Goal: Task Accomplishment & Management: Complete application form

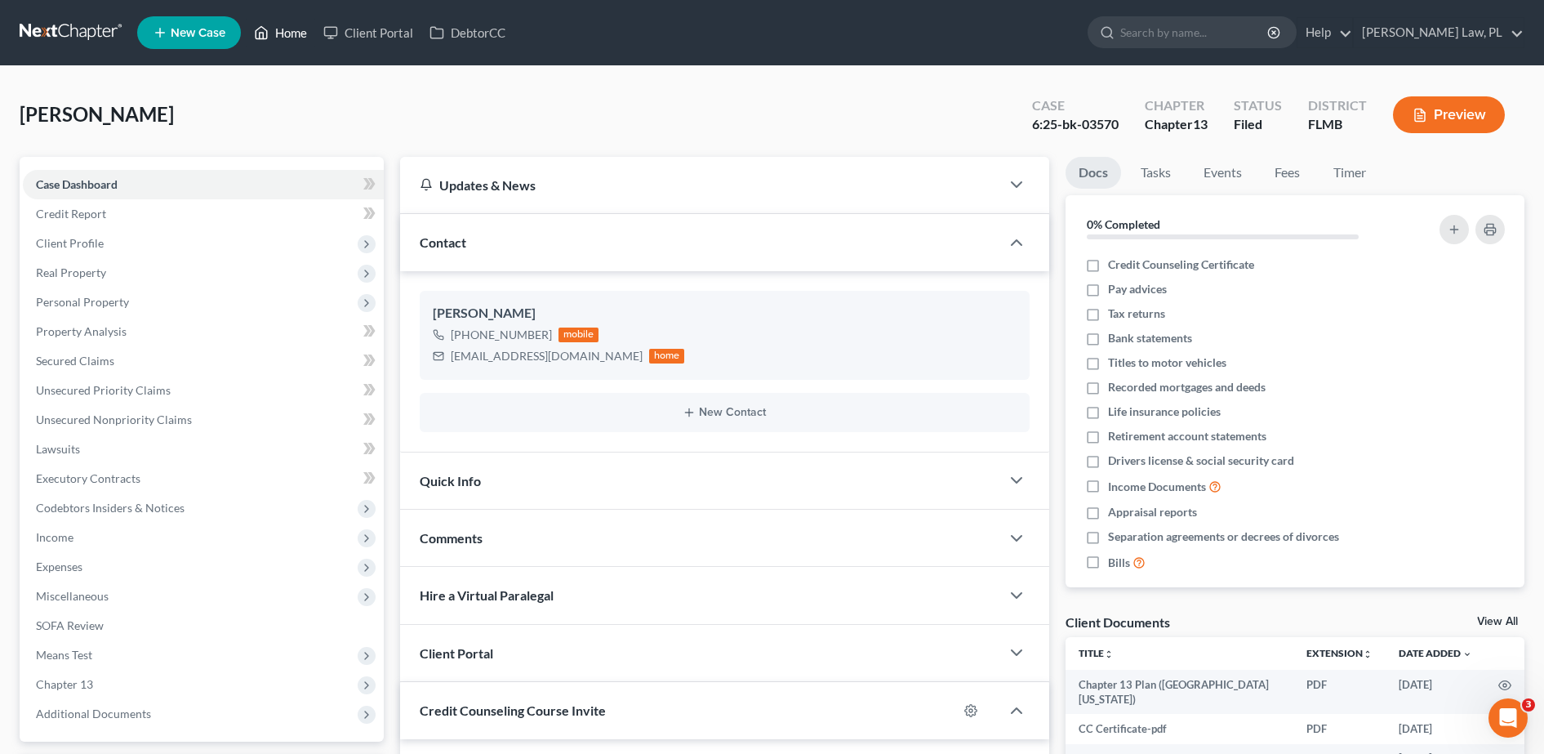
click at [261, 24] on icon at bounding box center [261, 33] width 15 height 20
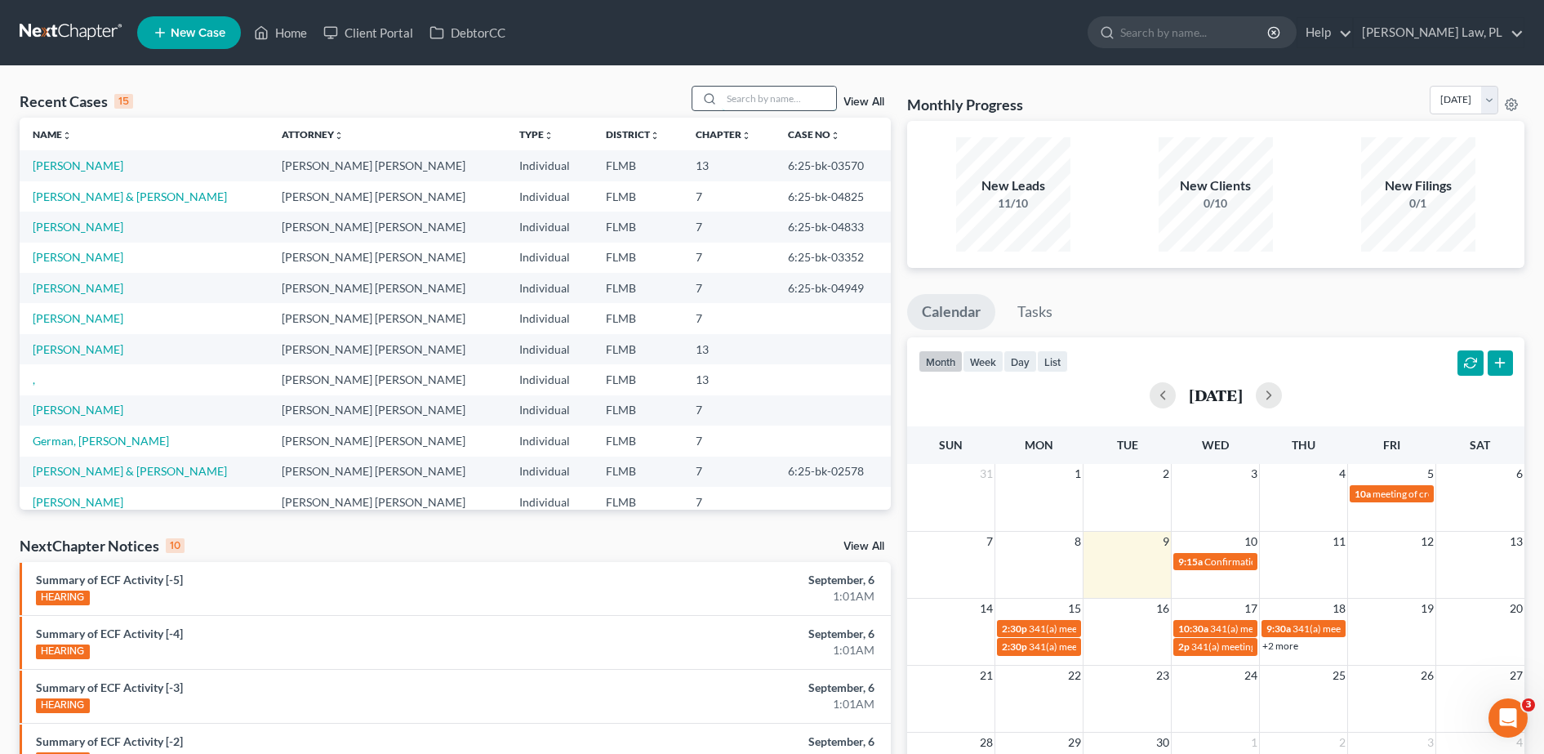
click at [766, 100] on input "search" at bounding box center [779, 99] width 114 height 24
type input "[PERSON_NAME]"
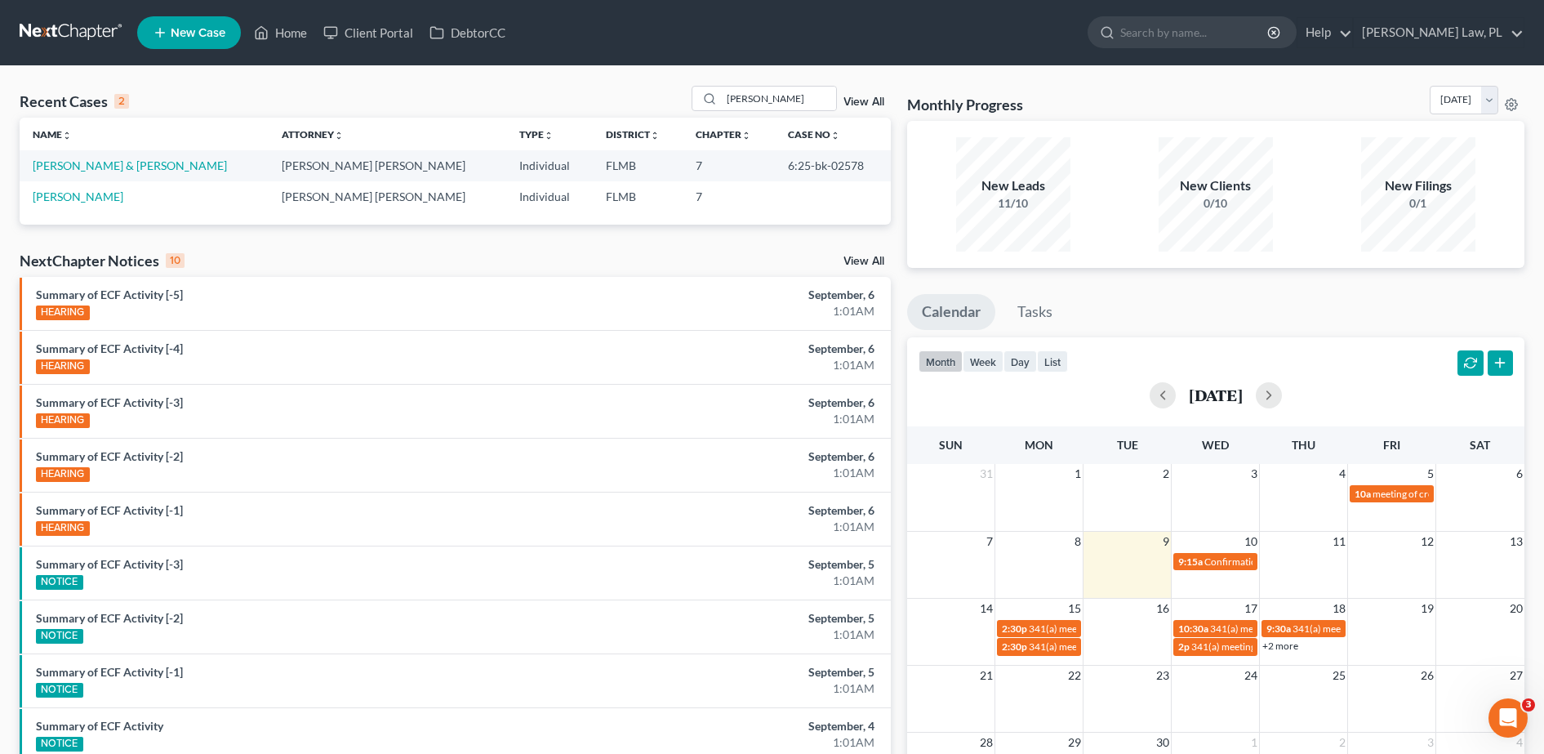
click at [109, 188] on td "[PERSON_NAME]" at bounding box center [144, 196] width 249 height 30
click at [110, 210] on td "[PERSON_NAME]" at bounding box center [144, 196] width 249 height 30
click at [98, 206] on td "[PERSON_NAME]" at bounding box center [144, 196] width 249 height 30
click at [97, 201] on link "[PERSON_NAME]" at bounding box center [78, 196] width 91 height 14
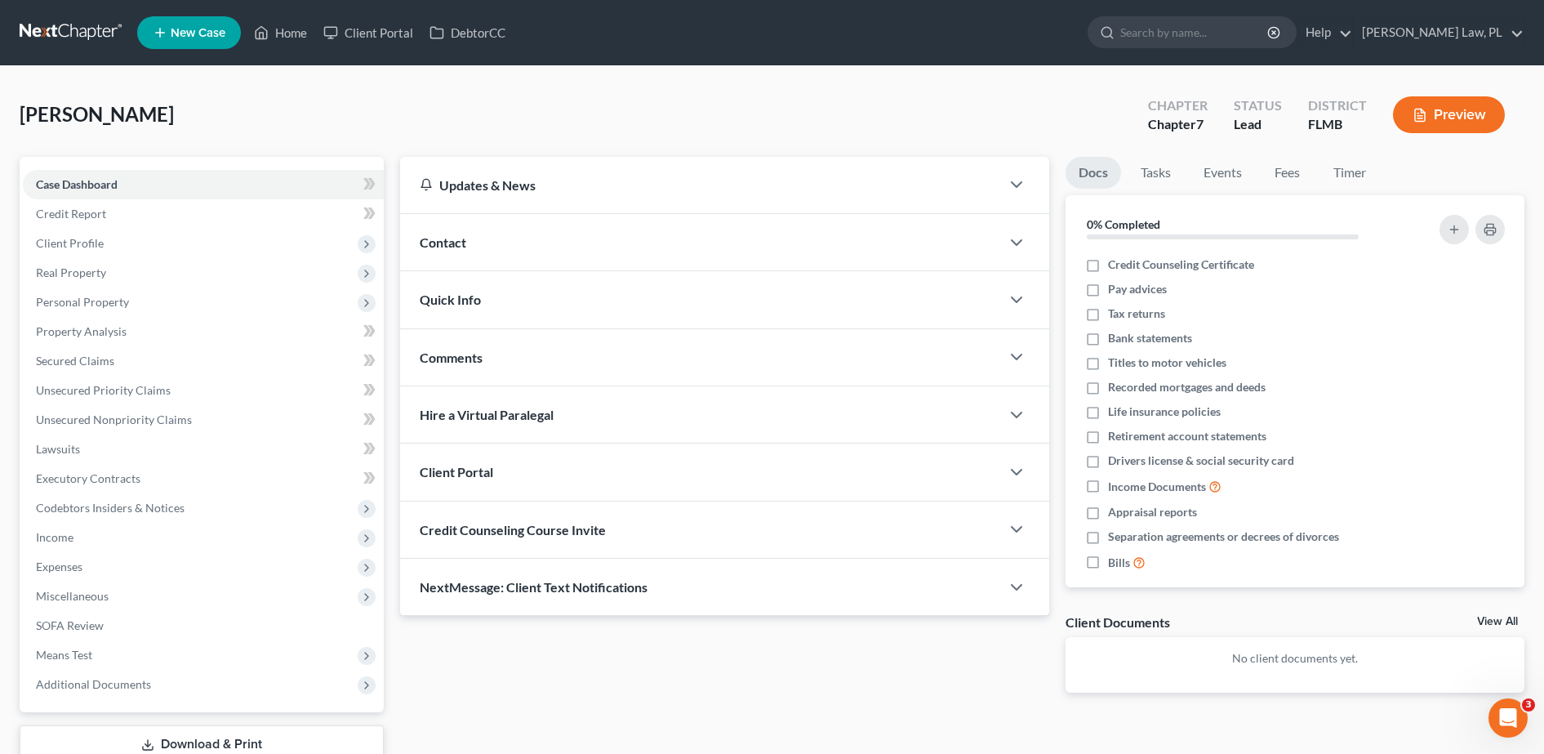
click at [484, 491] on div "Client Portal" at bounding box center [700, 471] width 600 height 56
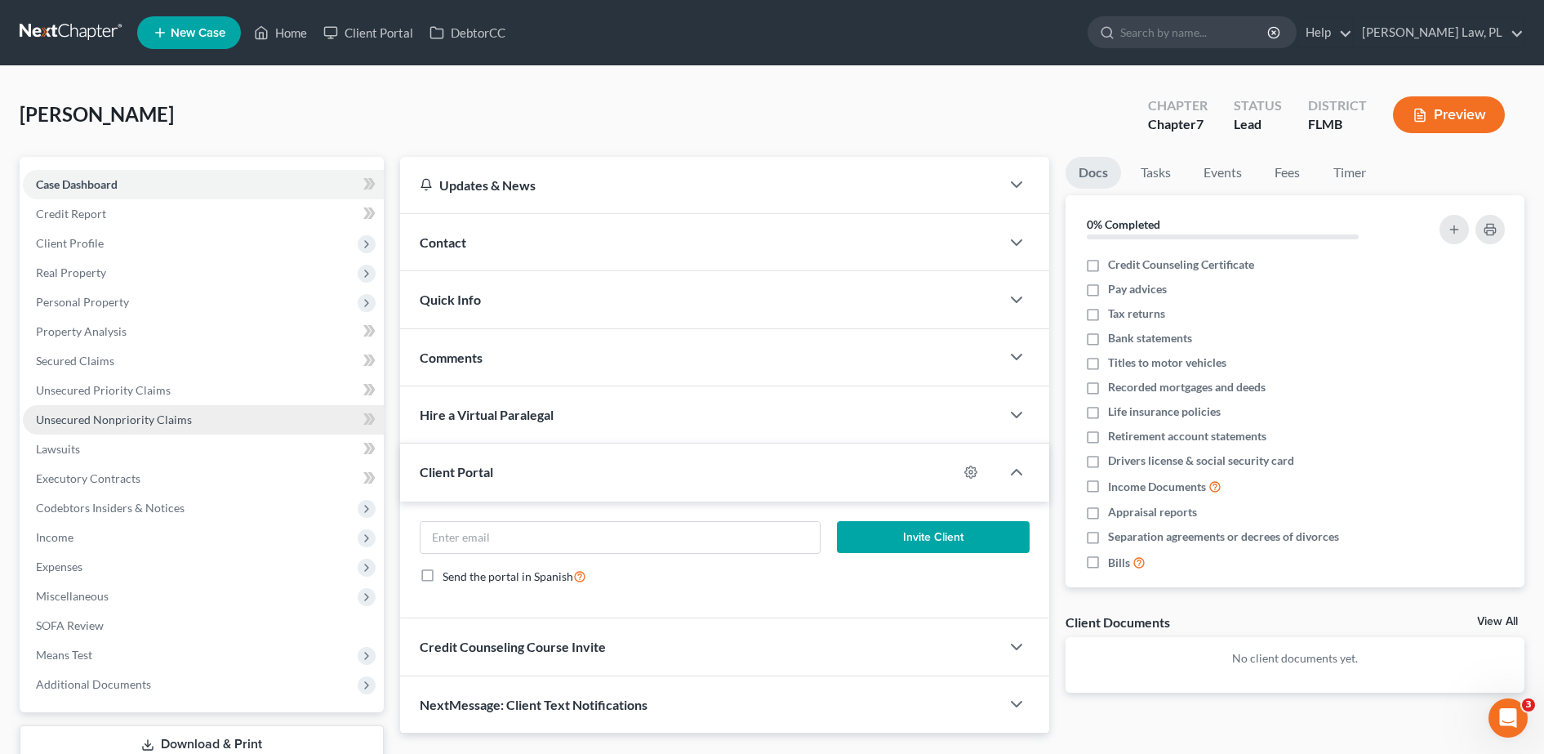
click at [217, 423] on link "Unsecured Nonpriority Claims" at bounding box center [203, 419] width 361 height 29
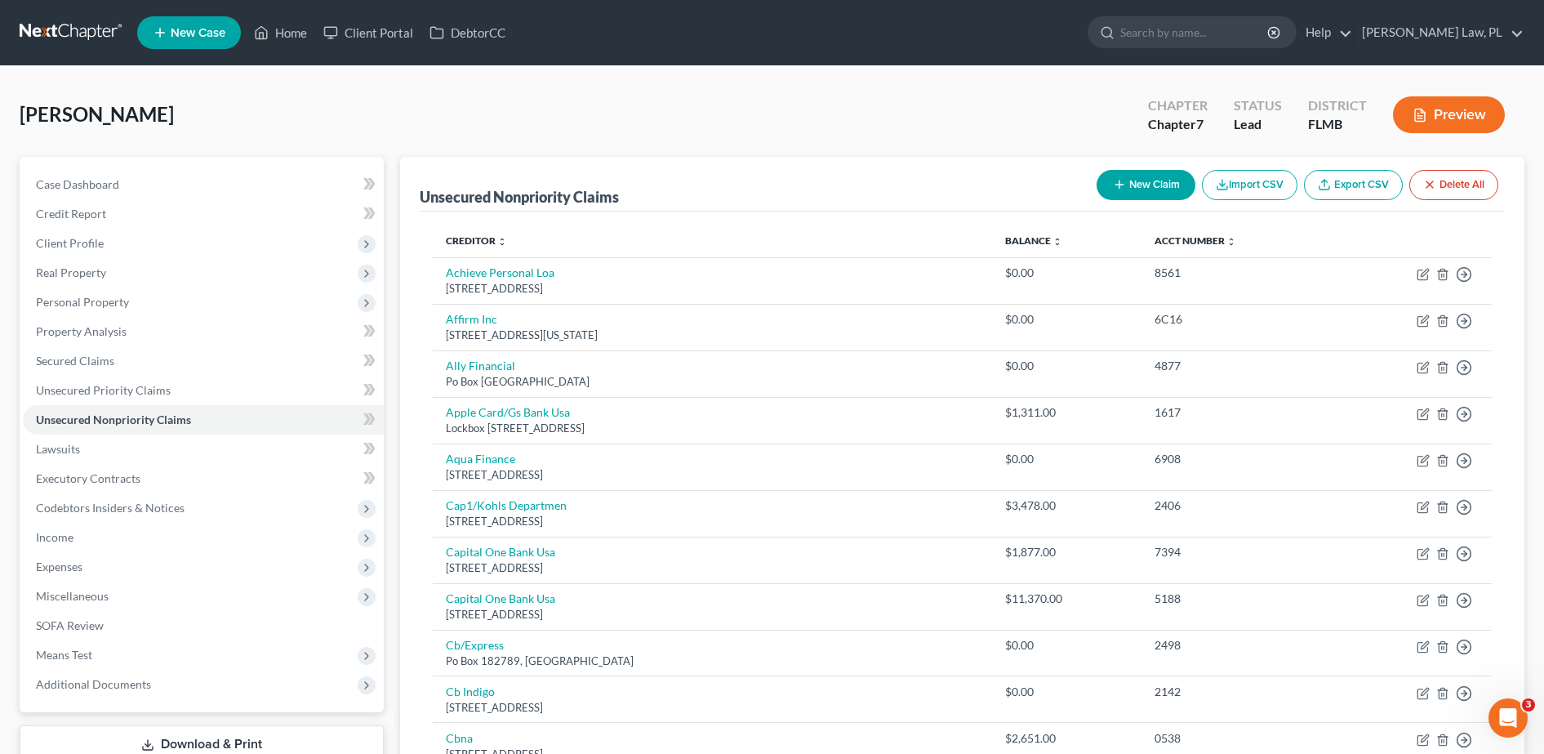
click at [1139, 189] on button "New Claim" at bounding box center [1146, 185] width 99 height 30
select select "0"
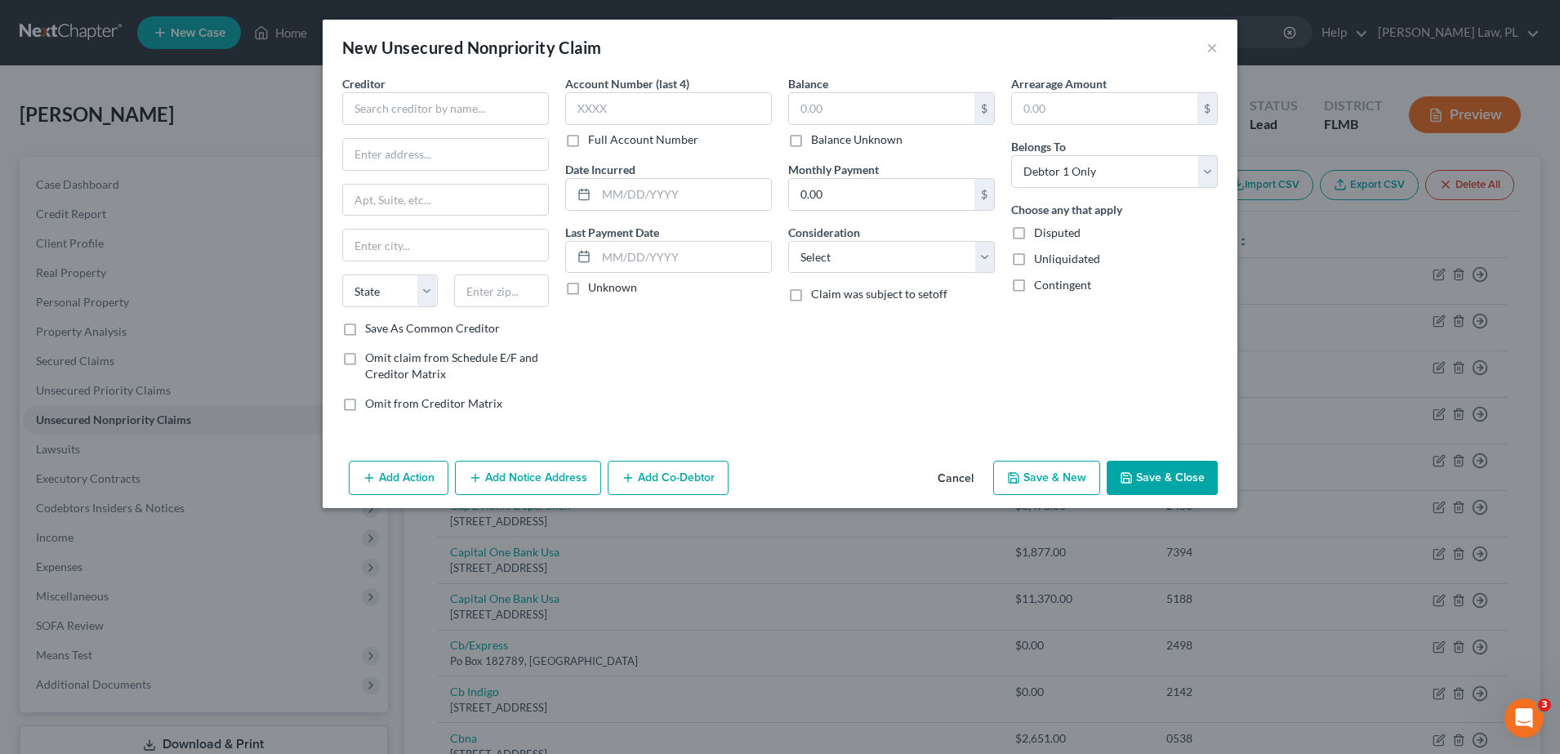
click at [521, 125] on div "Creditor * State [US_STATE] AK AR AZ CA CO [GEOGRAPHIC_DATA] DE DC [GEOGRAPHIC_…" at bounding box center [445, 197] width 207 height 245
click at [514, 117] on input "text" at bounding box center [445, 108] width 207 height 33
type input "Aqua Finance, Inc."
click at [1209, 45] on button "×" at bounding box center [1211, 48] width 11 height 20
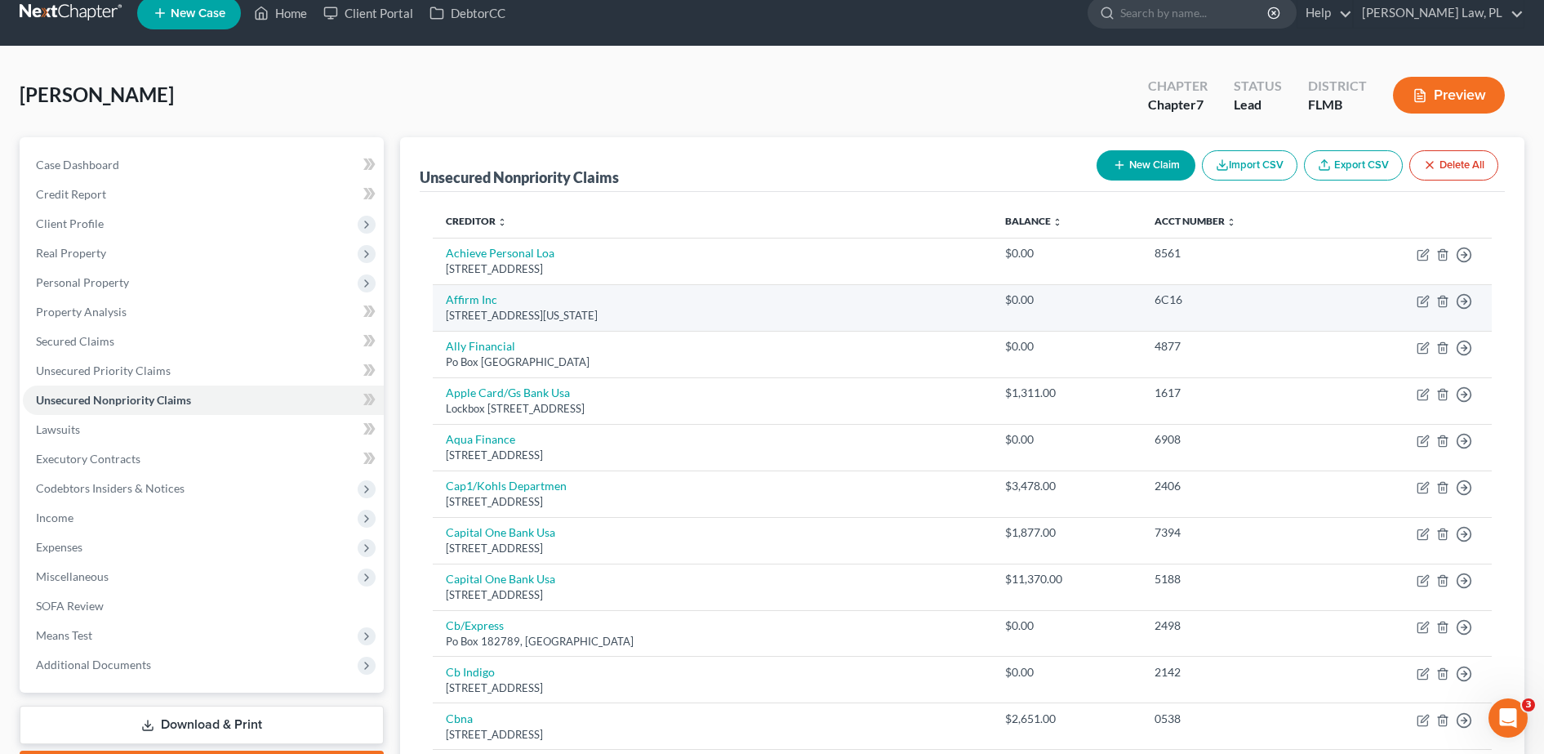
scroll to position [20, 0]
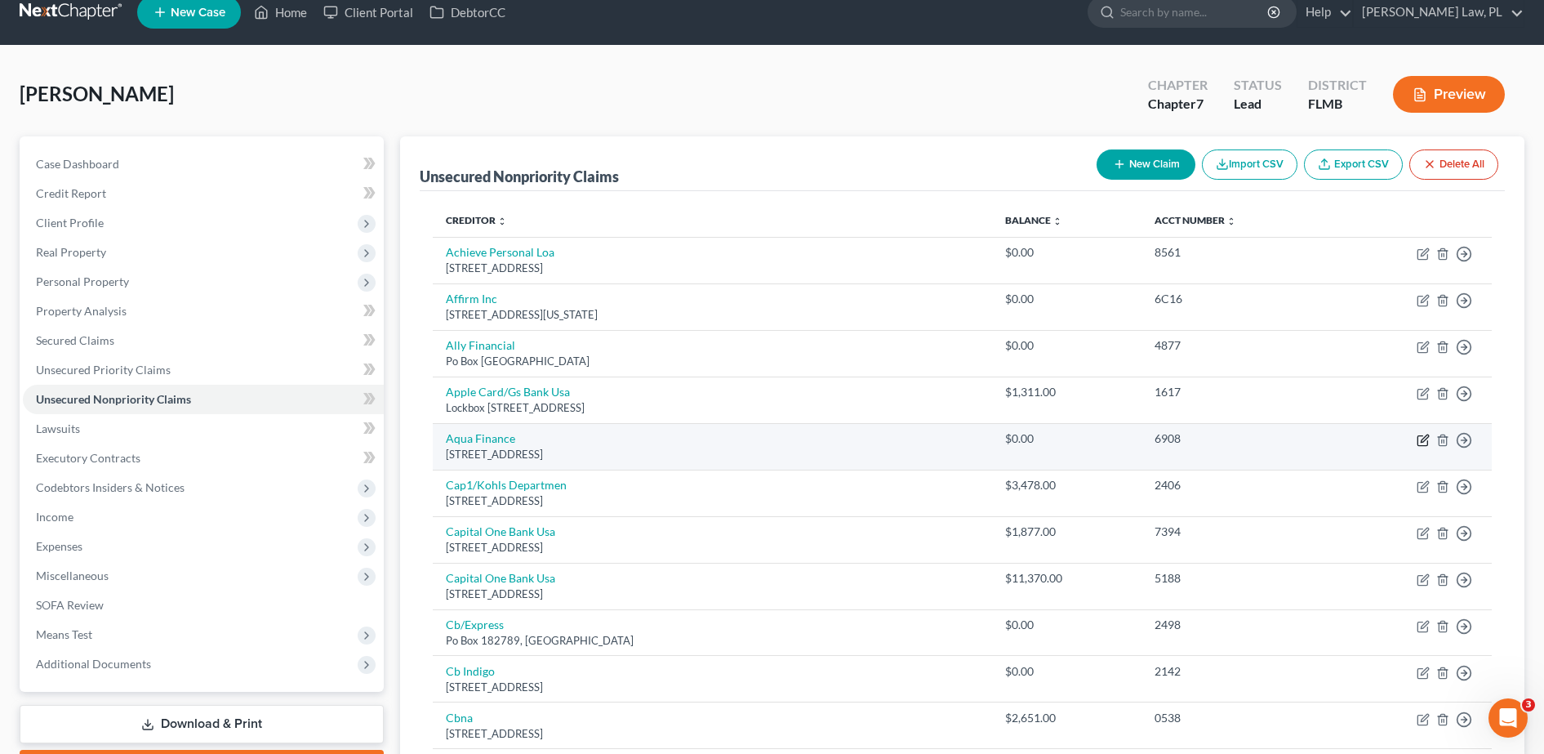
click at [1419, 435] on icon "button" at bounding box center [1423, 440] width 10 height 10
select select "52"
select select "0"
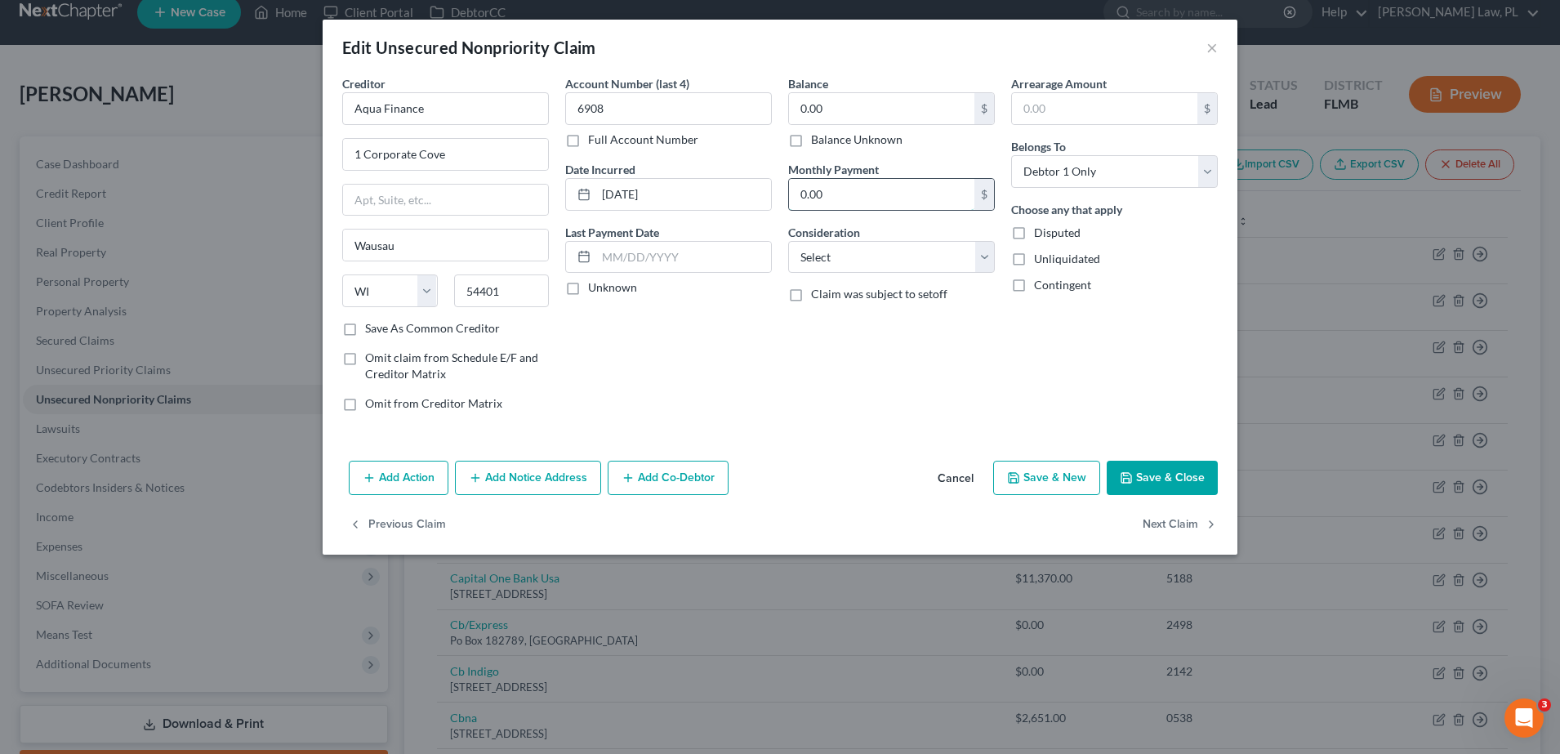
click at [837, 200] on input "0.00" at bounding box center [881, 194] width 185 height 31
click at [844, 109] on input "0.00" at bounding box center [881, 108] width 185 height 31
type input "16,255.00"
click at [685, 257] on input "text" at bounding box center [683, 257] width 175 height 31
type input "[DATE]"
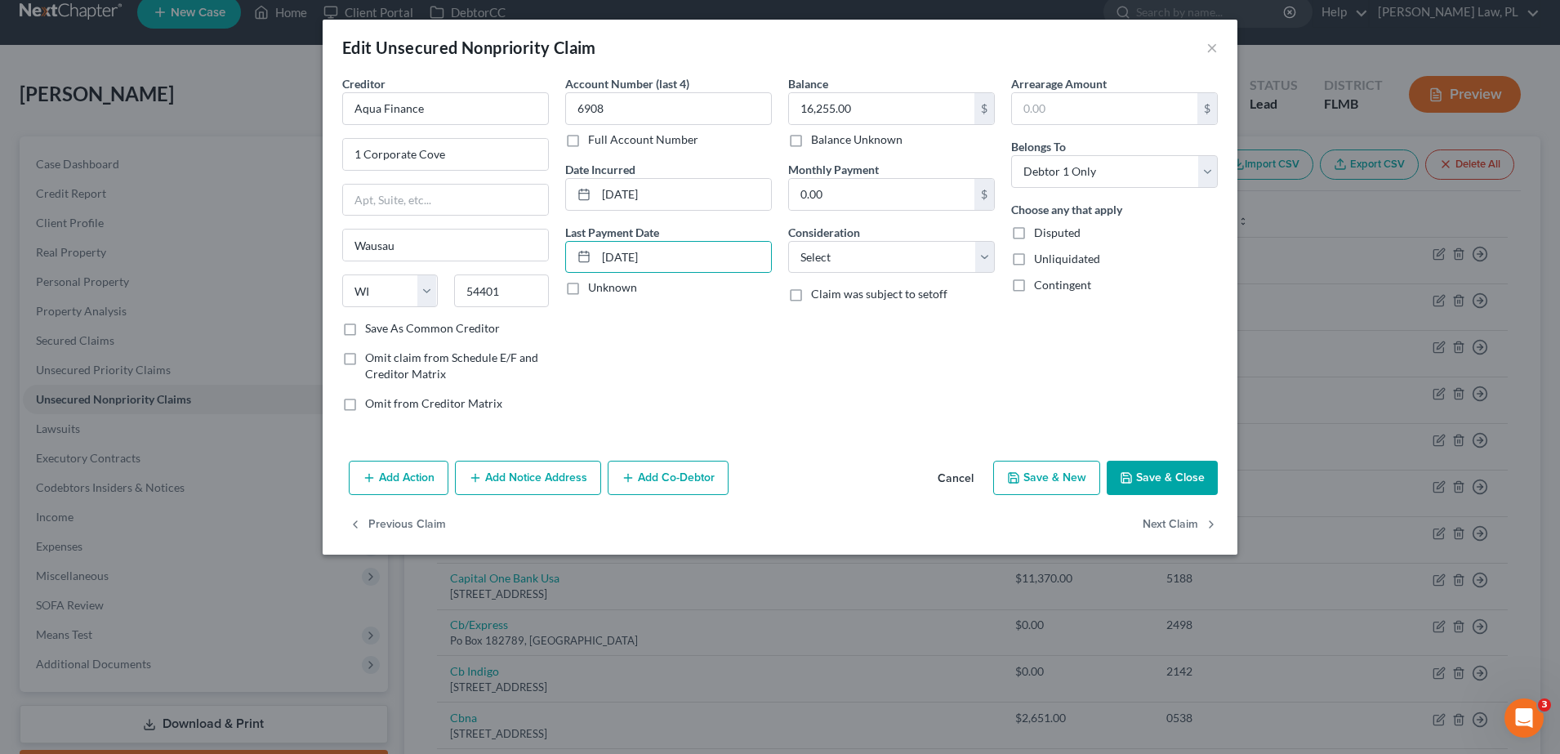
click at [742, 334] on div "Account Number (last 4) 6908 Full Account Number Date Incurred [DATE] Last Paym…" at bounding box center [668, 250] width 223 height 350
click at [1138, 474] on button "Save & Close" at bounding box center [1162, 478] width 111 height 34
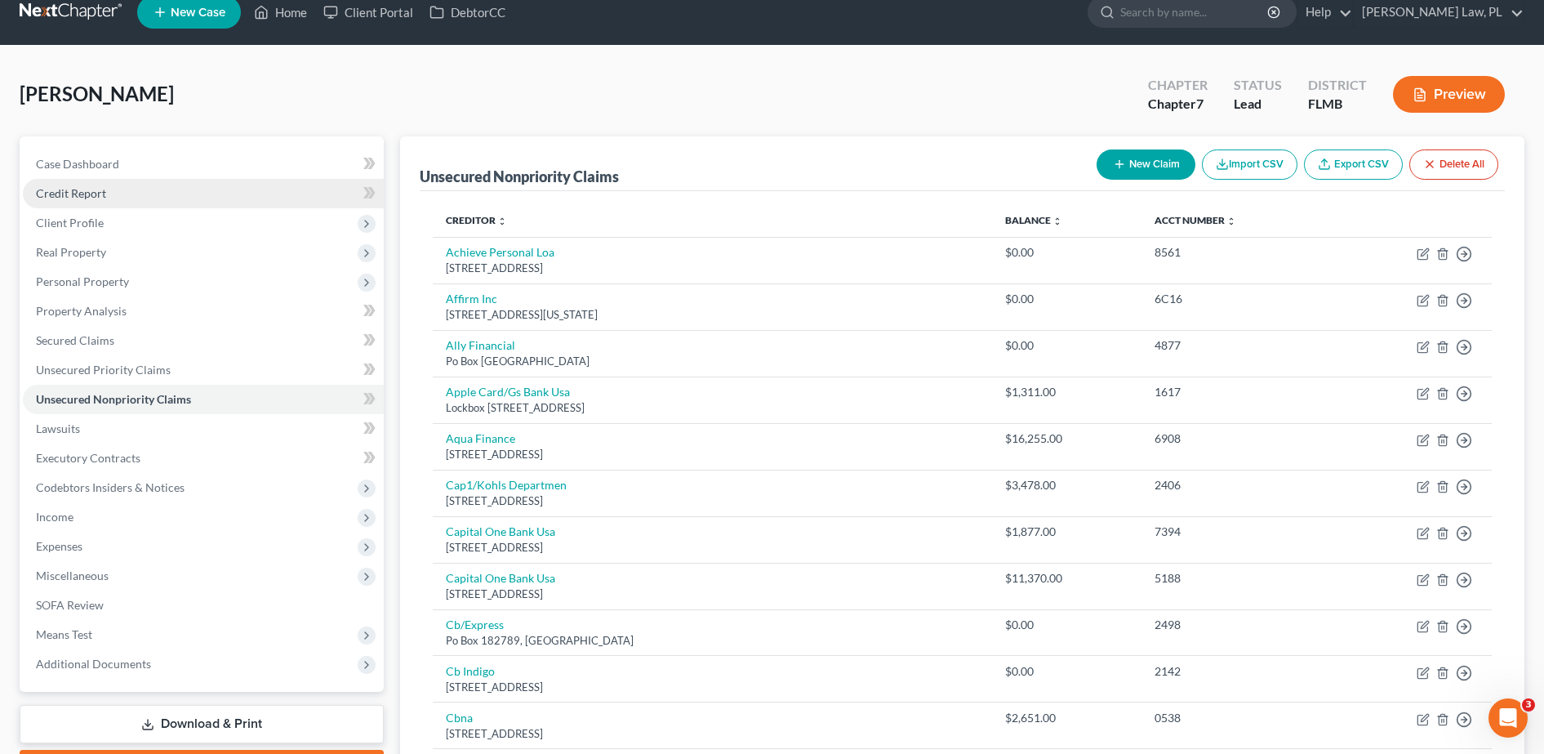
click at [105, 194] on link "Credit Report" at bounding box center [203, 193] width 361 height 29
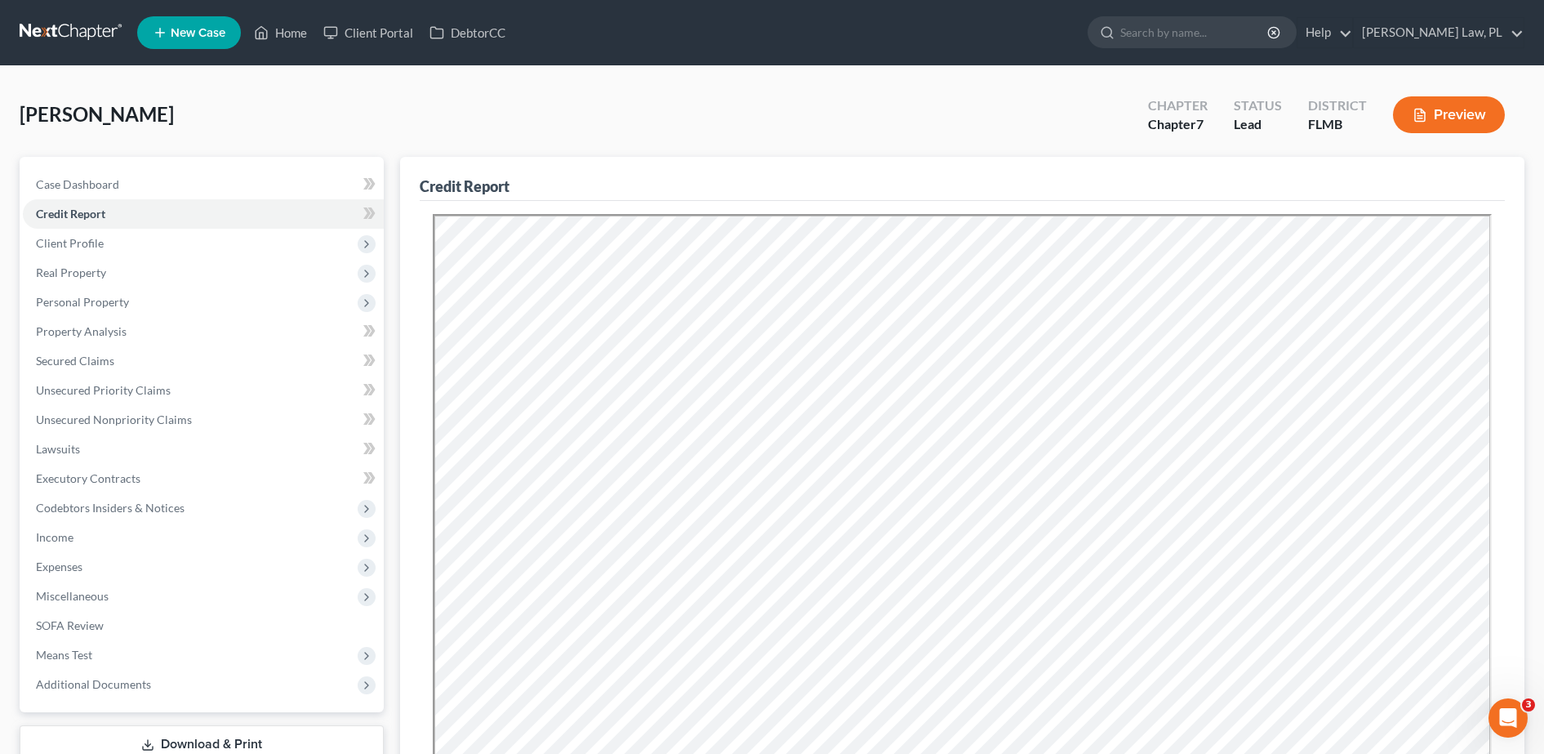
scroll to position [318, 0]
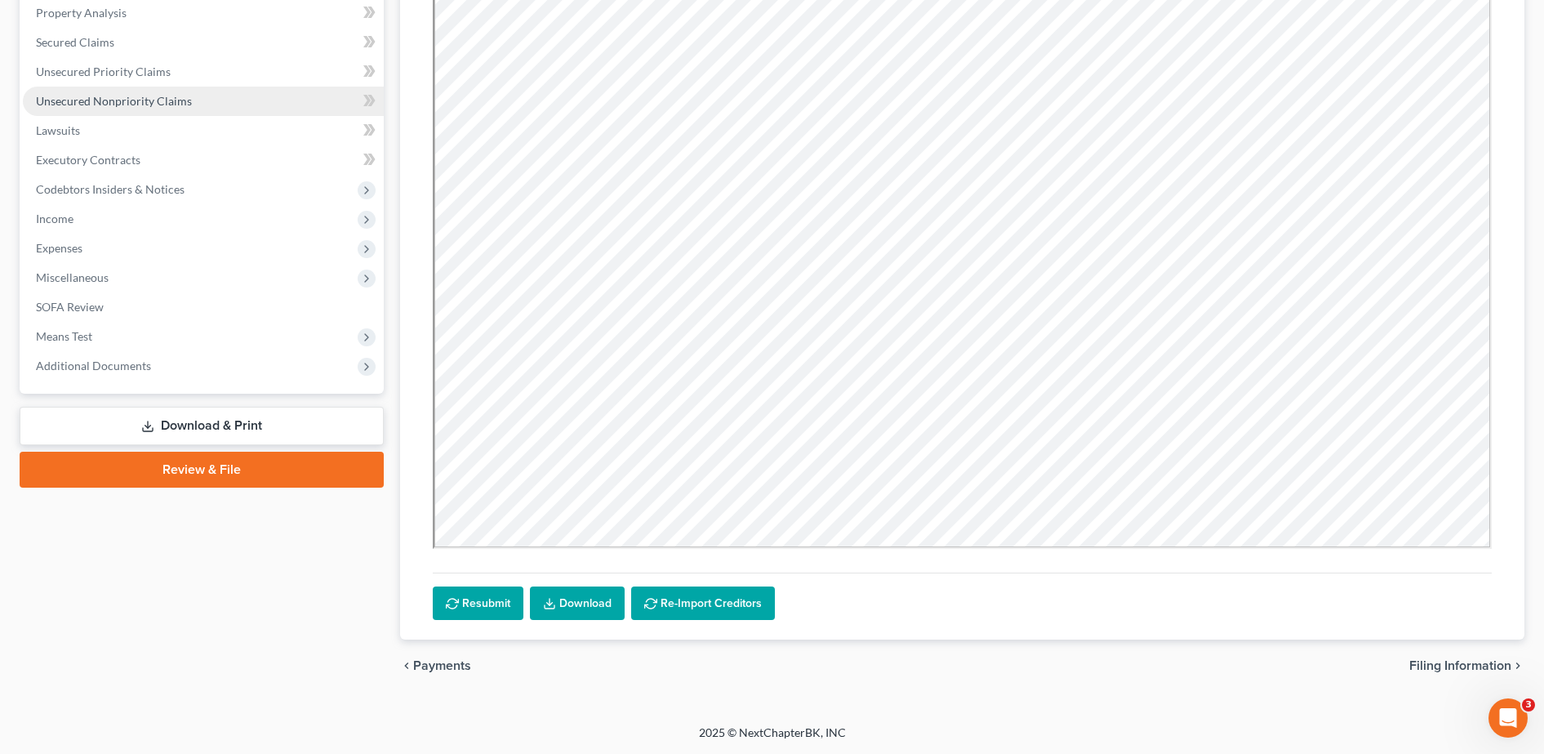
click at [158, 98] on span "Unsecured Nonpriority Claims" at bounding box center [114, 101] width 156 height 14
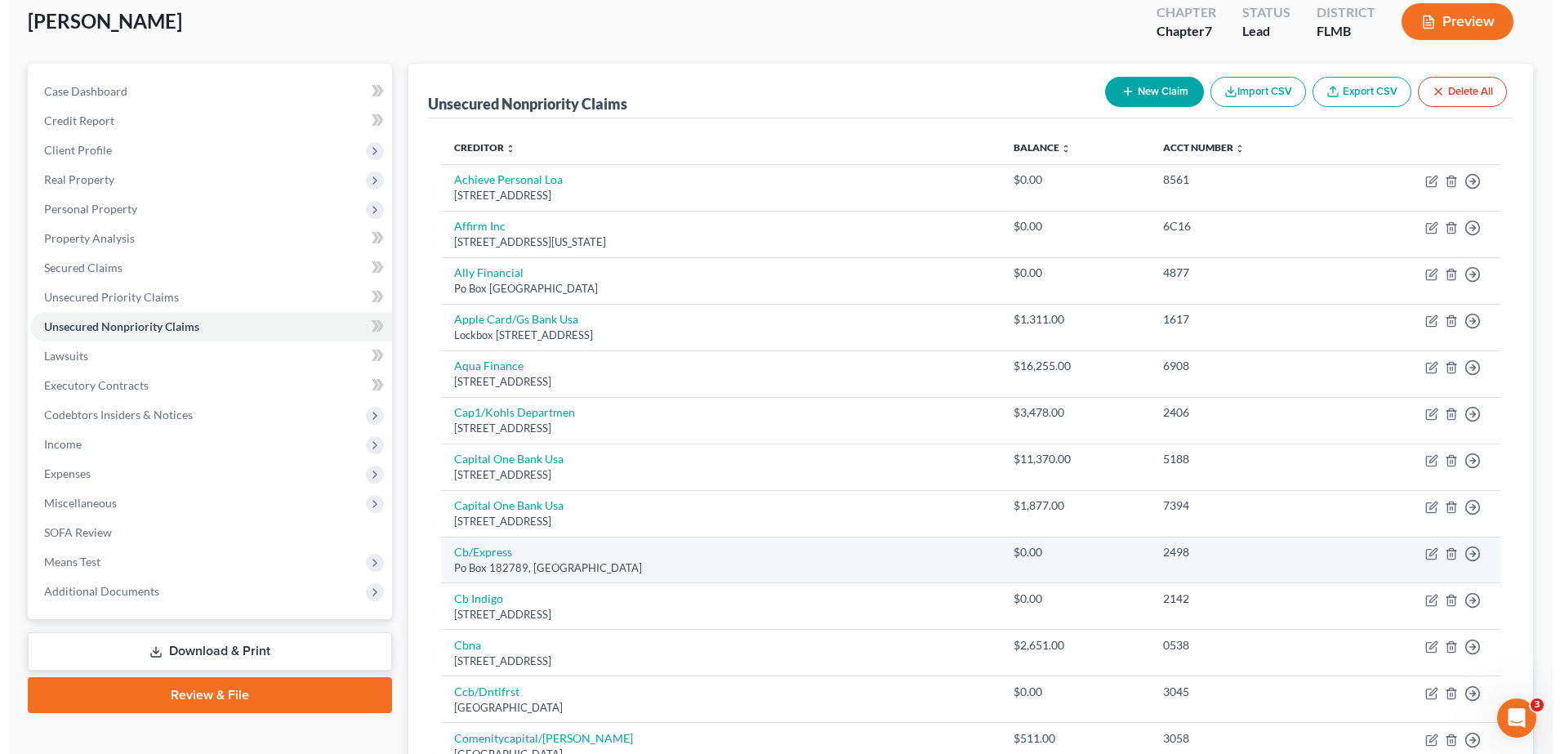
scroll to position [11, 0]
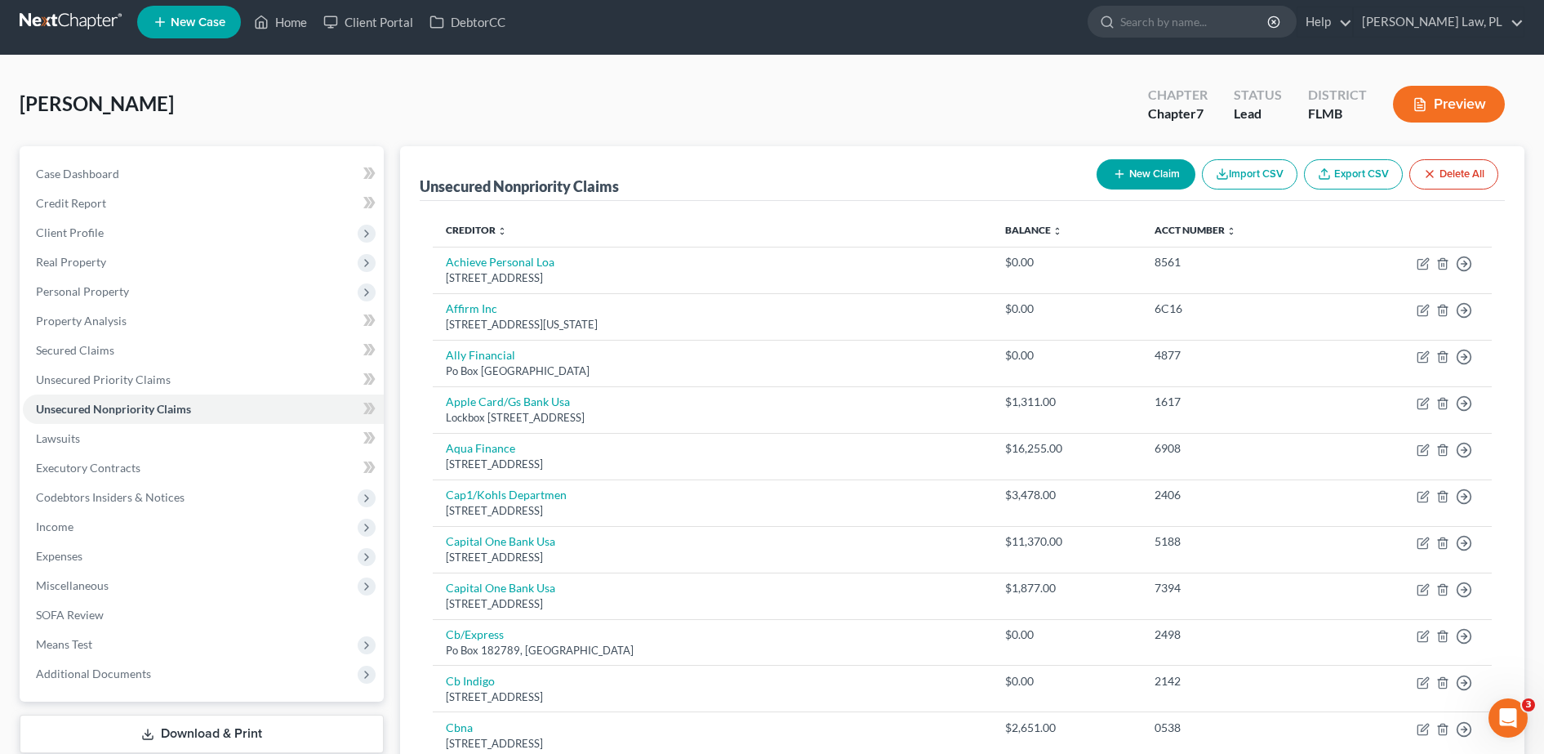
click at [1136, 187] on button "New Claim" at bounding box center [1146, 174] width 99 height 30
select select "0"
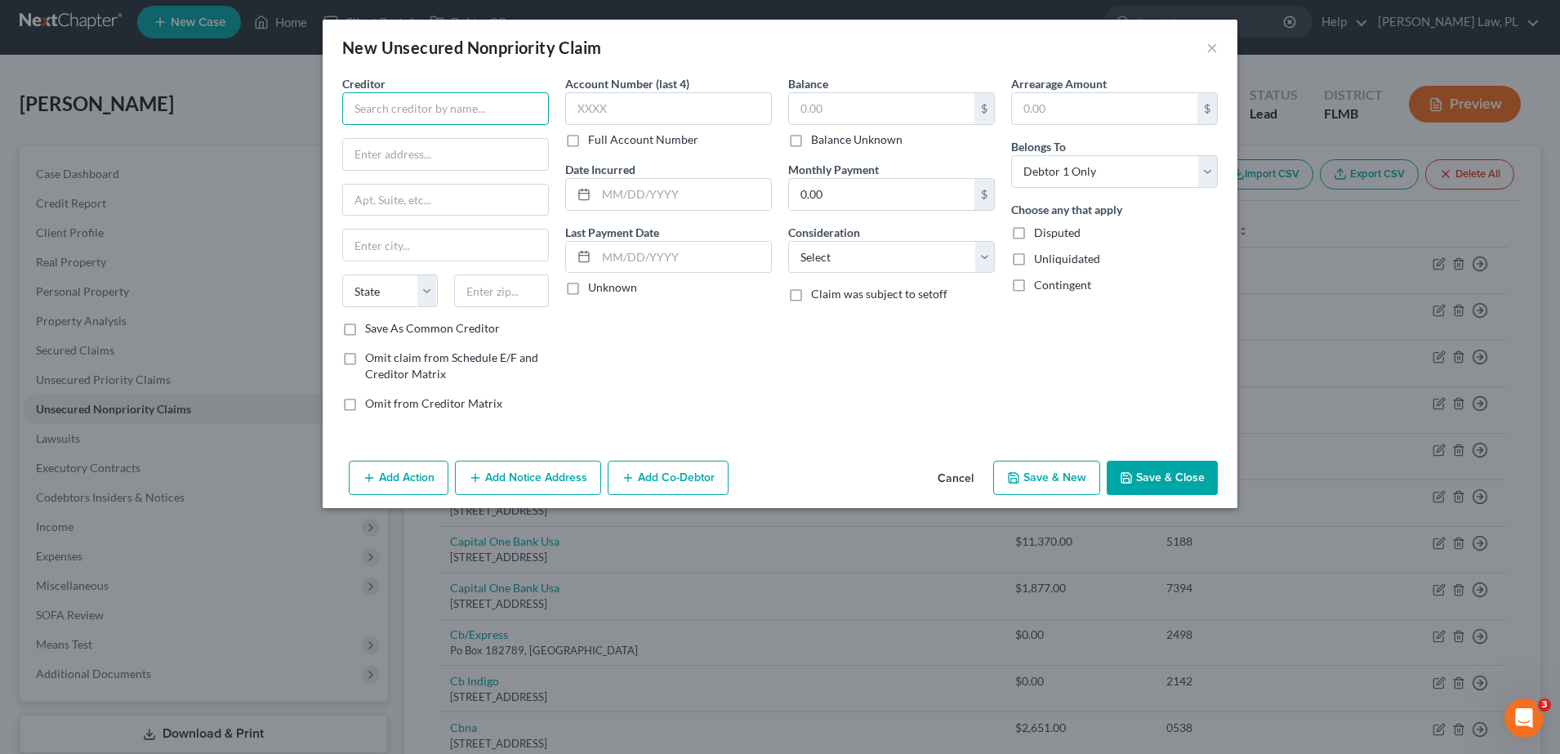
click at [466, 122] on input "text" at bounding box center [445, 108] width 207 height 33
type input "[GEOGRAPHIC_DATA]"
click at [454, 140] on input "text" at bounding box center [445, 154] width 205 height 31
paste input "[GEOGRAPHIC_DATA][STREET_ADDRESS] [GEOGRAPHIC_DATA], CO 80208"
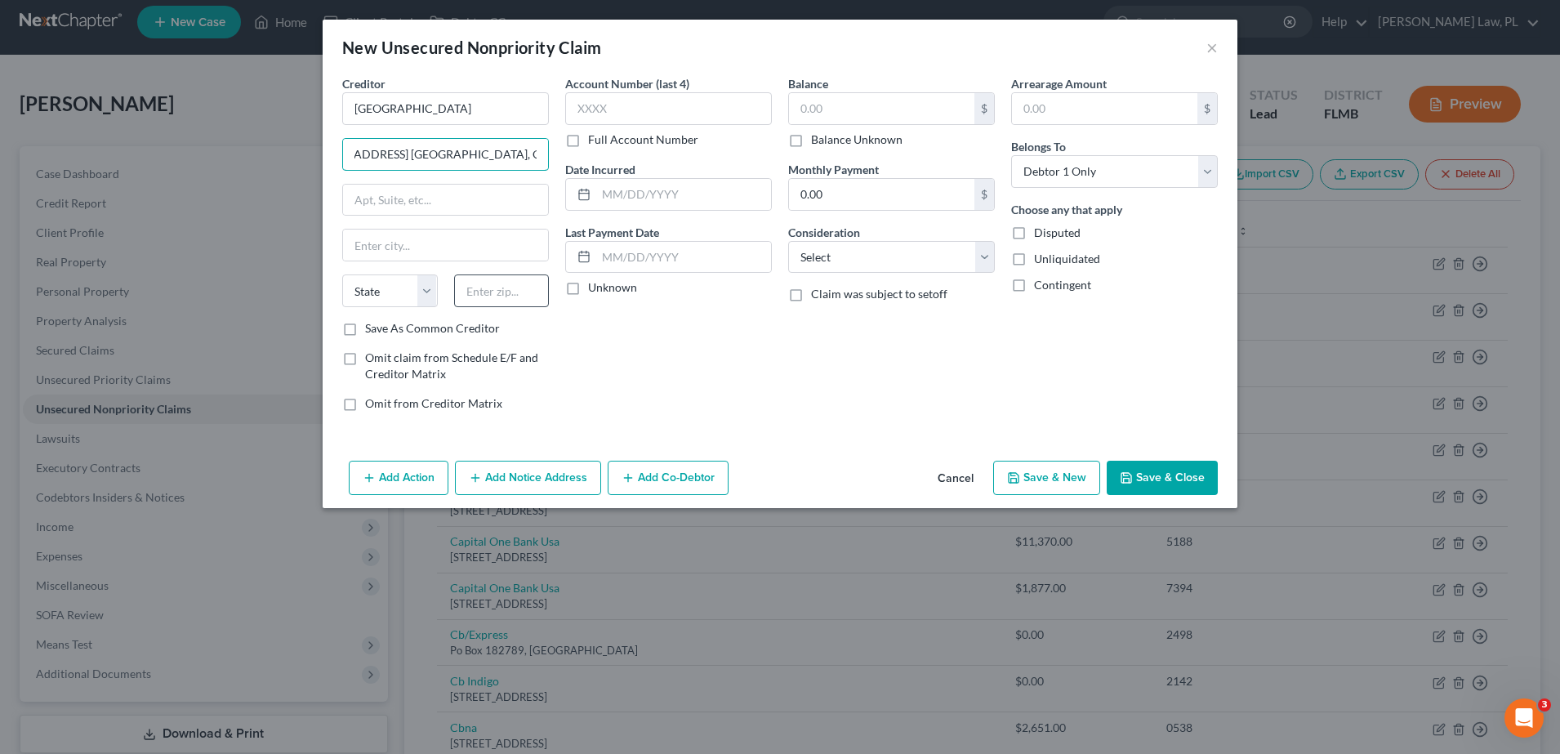
type input "[GEOGRAPHIC_DATA][STREET_ADDRESS] [GEOGRAPHIC_DATA], CO 80208"
click at [531, 296] on input "text" at bounding box center [502, 290] width 96 height 33
type input "80208"
click at [654, 365] on div "Account Number (last 4) Full Account Number Date Incurred Last Payment Date Unk…" at bounding box center [668, 250] width 223 height 350
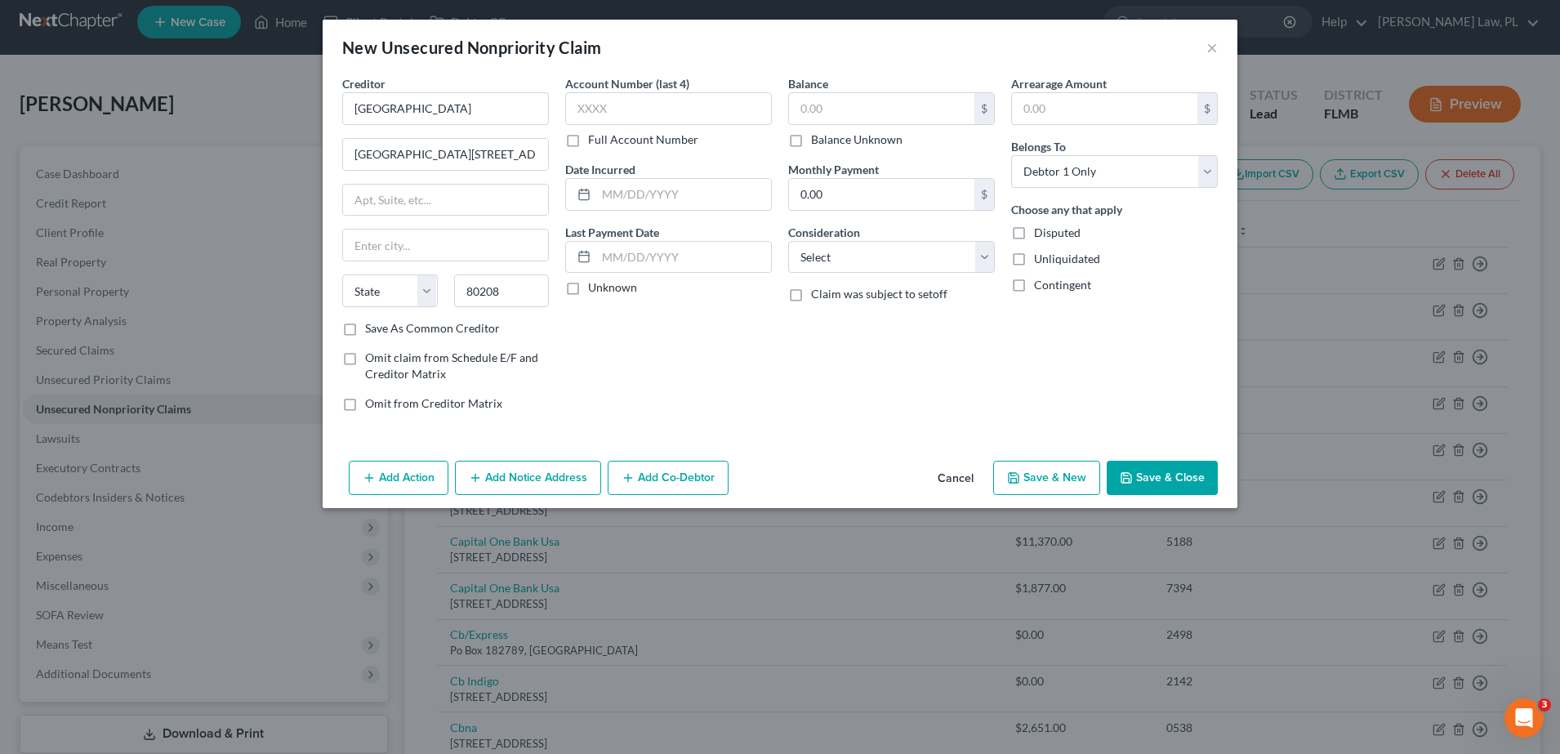
type input "[GEOGRAPHIC_DATA]"
select select "5"
click at [533, 151] on input "[GEOGRAPHIC_DATA][STREET_ADDRESS] [GEOGRAPHIC_DATA], CO 80208" at bounding box center [445, 154] width 205 height 31
drag, startPoint x: 440, startPoint y: 155, endPoint x: 642, endPoint y: 167, distance: 202.1
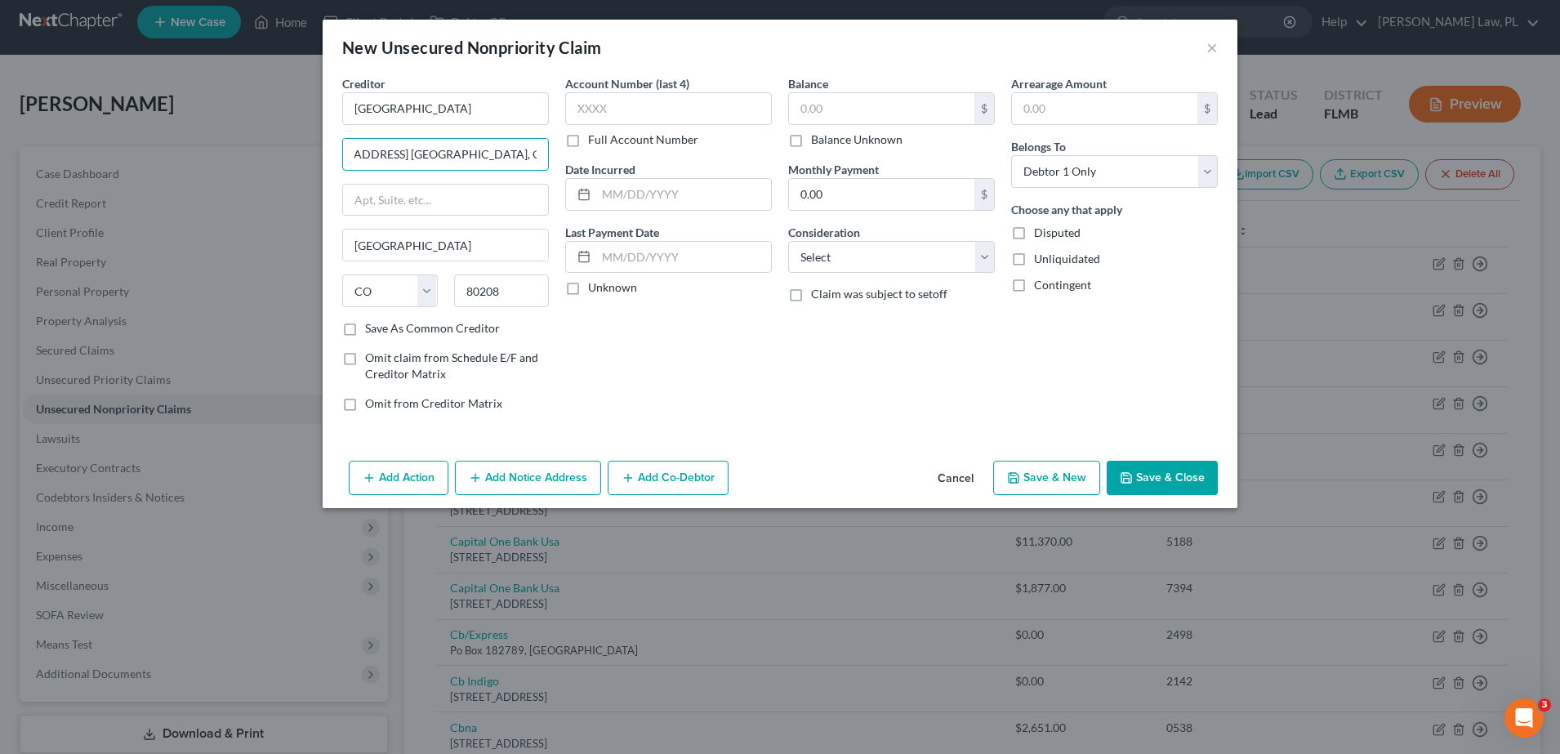
click at [642, 167] on div "Creditor * [GEOGRAPHIC_DATA][STREET_ADDRESS][GEOGRAPHIC_DATA] [GEOGRAPHIC_DATA]…" at bounding box center [780, 250] width 892 height 350
type input "[GEOGRAPHIC_DATA][STREET_ADDRESS]"
click at [605, 330] on div "Account Number (last 4) Full Account Number Date Incurred Last Payment Date Unk…" at bounding box center [668, 250] width 223 height 350
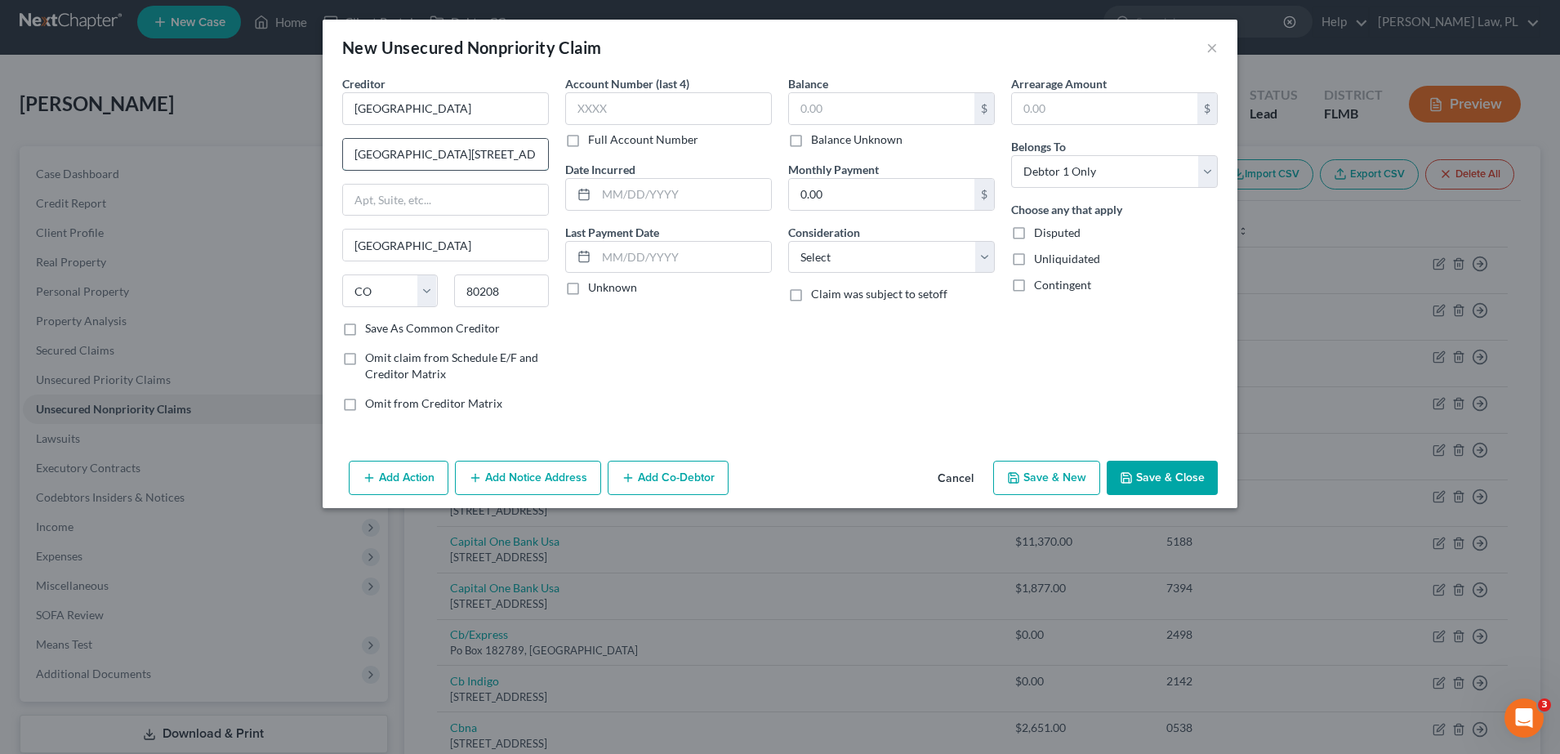
drag, startPoint x: 351, startPoint y: 150, endPoint x: 488, endPoint y: 145, distance: 136.5
click at [488, 145] on input "[GEOGRAPHIC_DATA][STREET_ADDRESS]" at bounding box center [445, 154] width 205 height 31
click at [429, 203] on input "text" at bounding box center [445, 200] width 205 height 31
paste input "[GEOGRAPHIC_DATA], Room 223"
type input "[GEOGRAPHIC_DATA], Room 223"
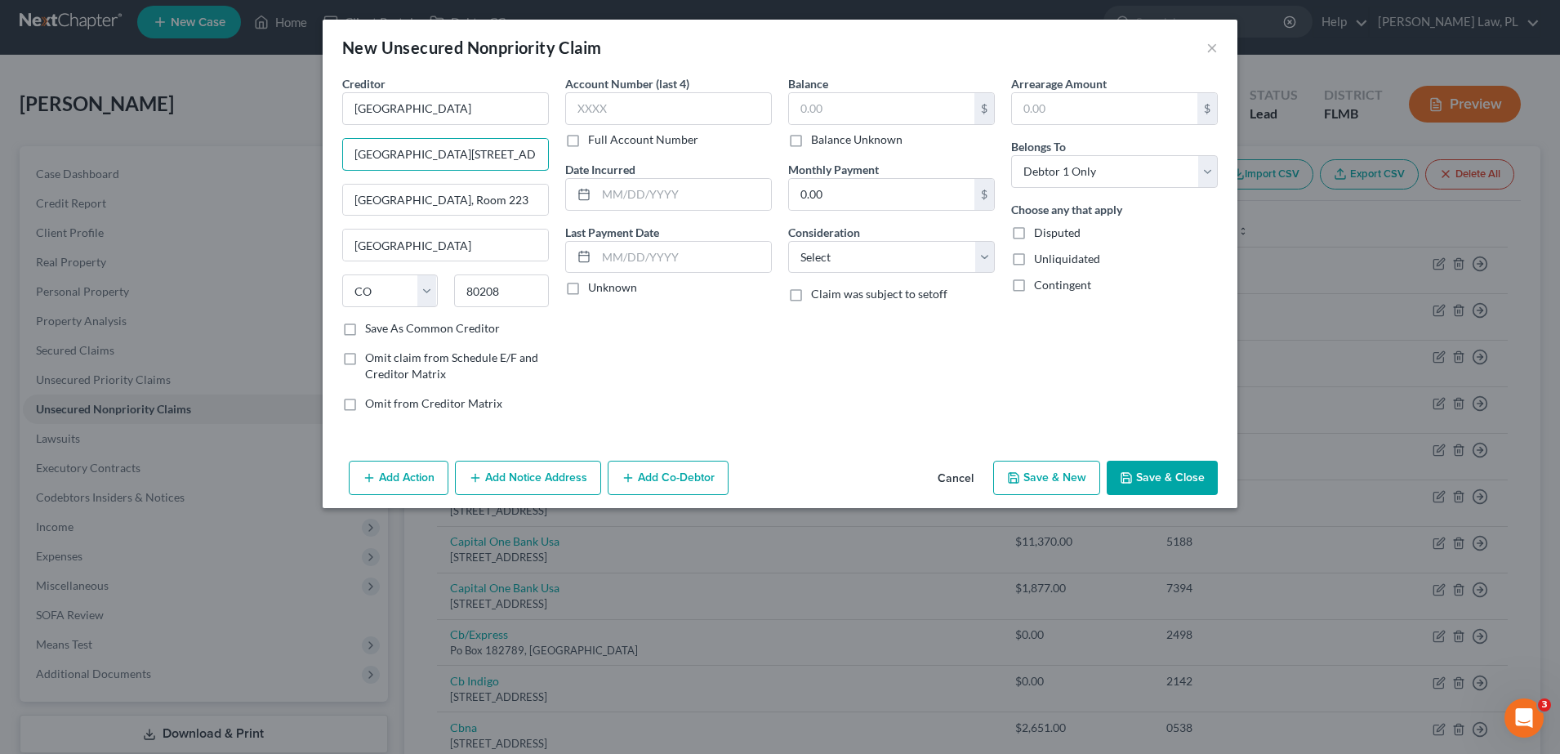
drag, startPoint x: 486, startPoint y: 153, endPoint x: 360, endPoint y: 131, distance: 127.5
click at [360, 131] on div "Creditor * [GEOGRAPHIC_DATA][STREET_ADDRESS][GEOGRAPHIC_DATA] [GEOGRAPHIC_DATA]…" at bounding box center [445, 197] width 207 height 245
type input "[STREET_ADDRESS]"
click at [340, 221] on div "Creditor * [GEOGRAPHIC_DATA] [STREET_ADDRESS] [GEOGRAPHIC_DATA], [GEOGRAPHIC_DA…" at bounding box center [445, 250] width 223 height 350
click at [888, 109] on input "text" at bounding box center [881, 108] width 185 height 31
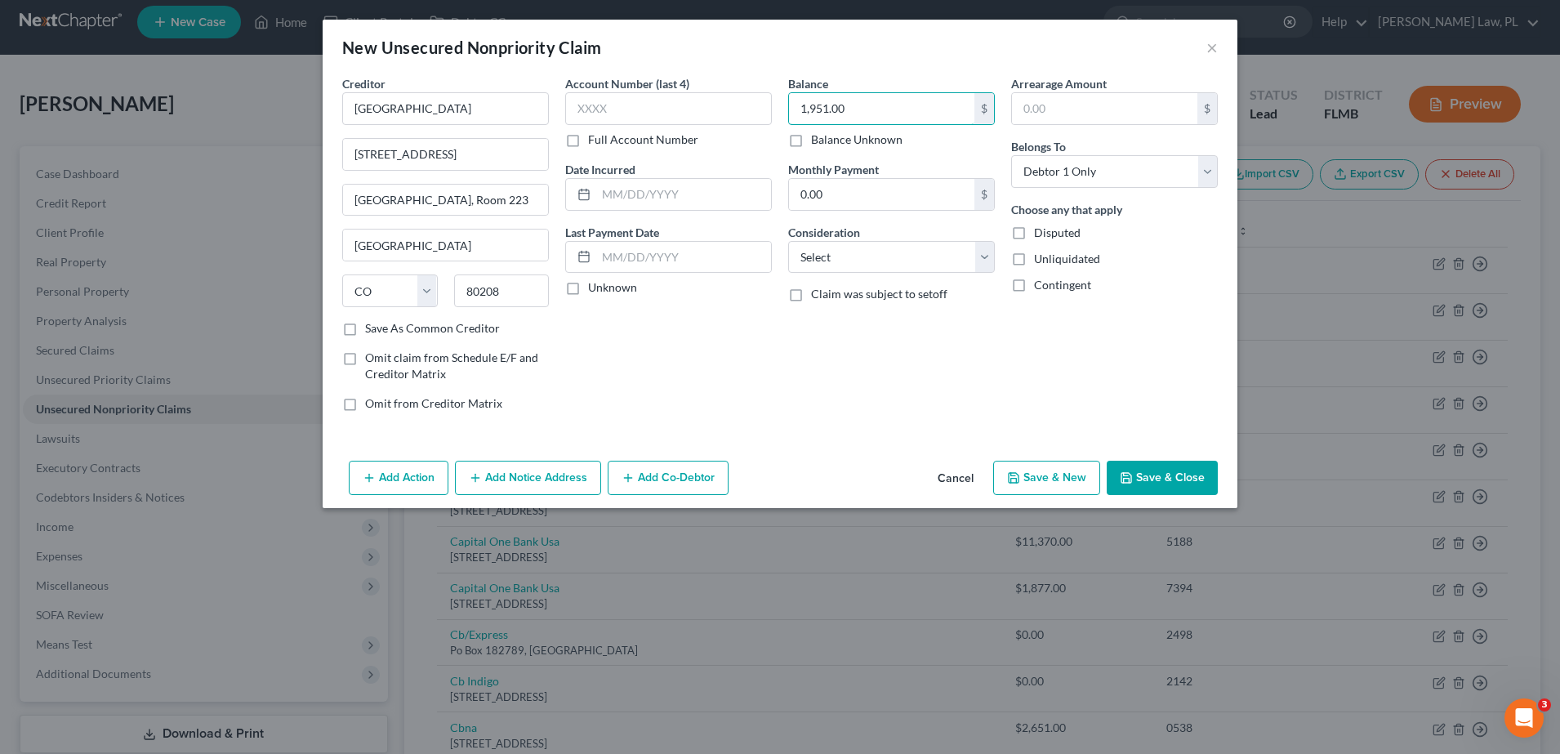
type input "1,951.00"
